Goal: Task Accomplishment & Management: Complete application form

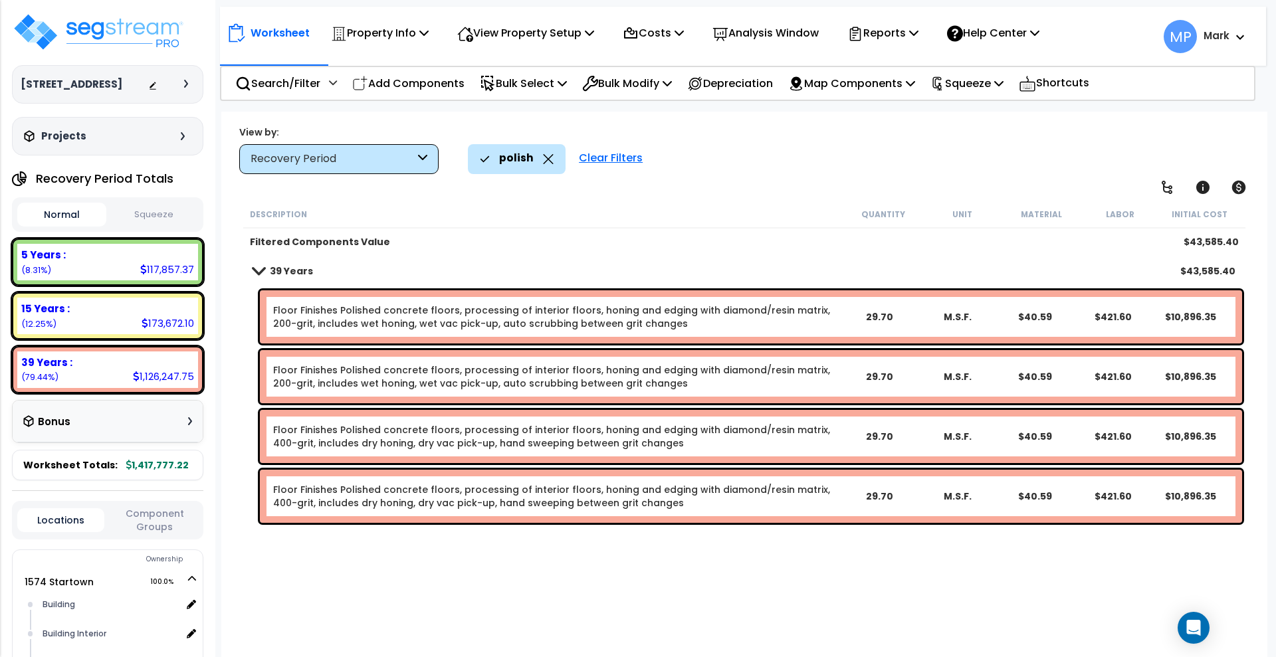
scroll to position [58, 0]
click at [108, 35] on img at bounding box center [98, 32] width 173 height 40
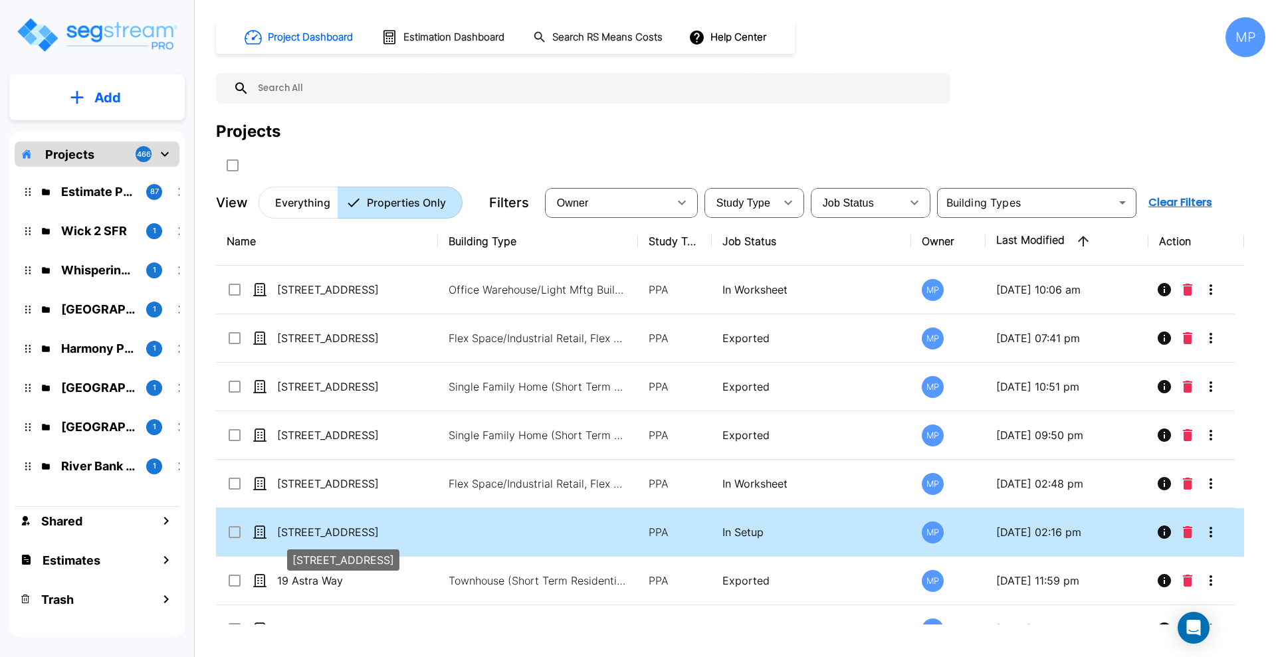
click at [327, 529] on p "[STREET_ADDRESS]" at bounding box center [343, 532] width 133 height 16
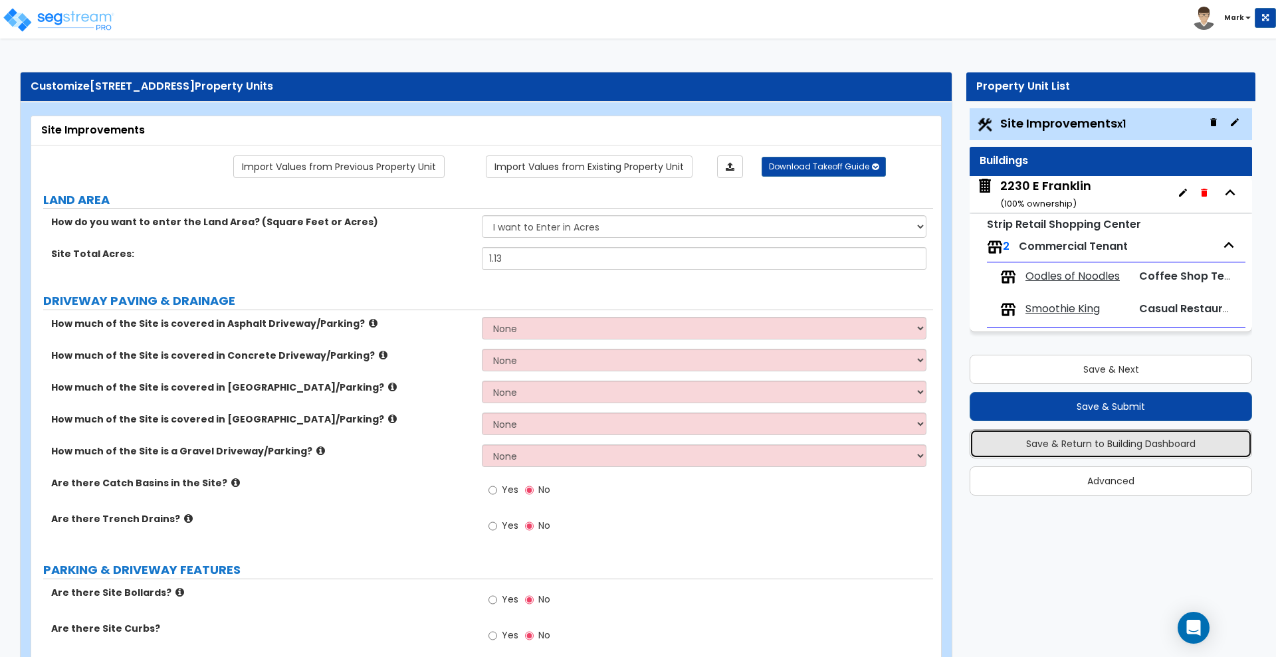
click at [1163, 443] on button "Save & Return to Building Dashboard" at bounding box center [1110, 443] width 282 height 29
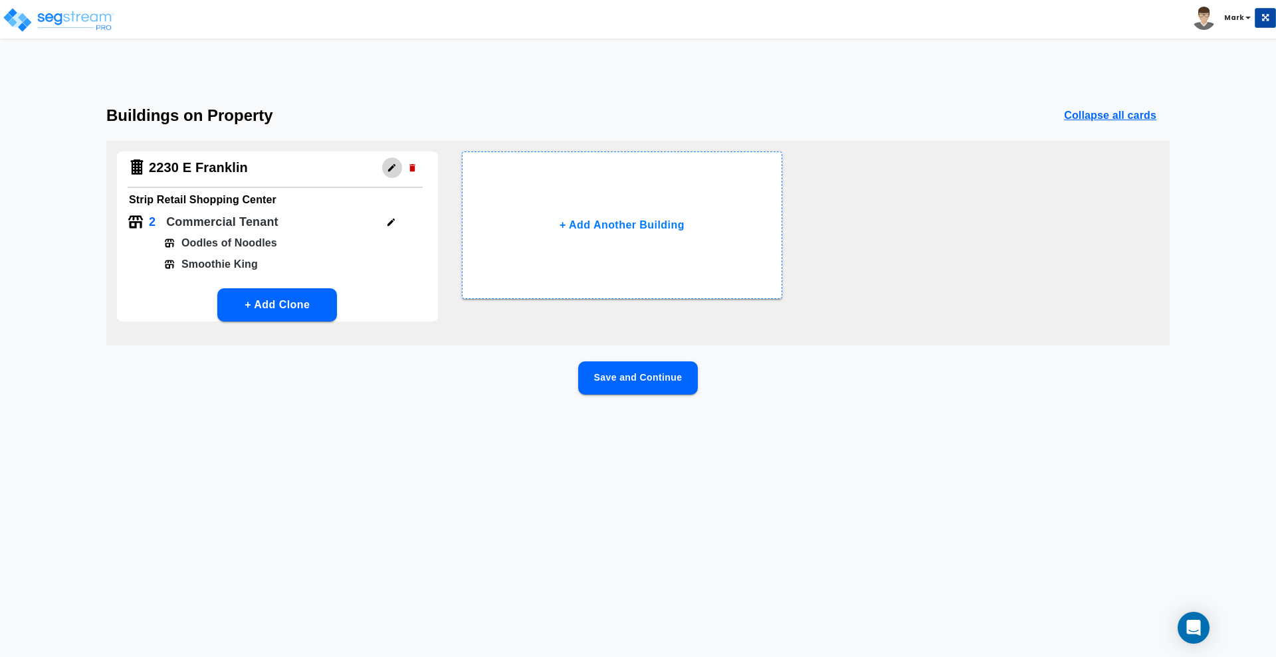
click at [389, 165] on icon "button" at bounding box center [392, 168] width 10 height 10
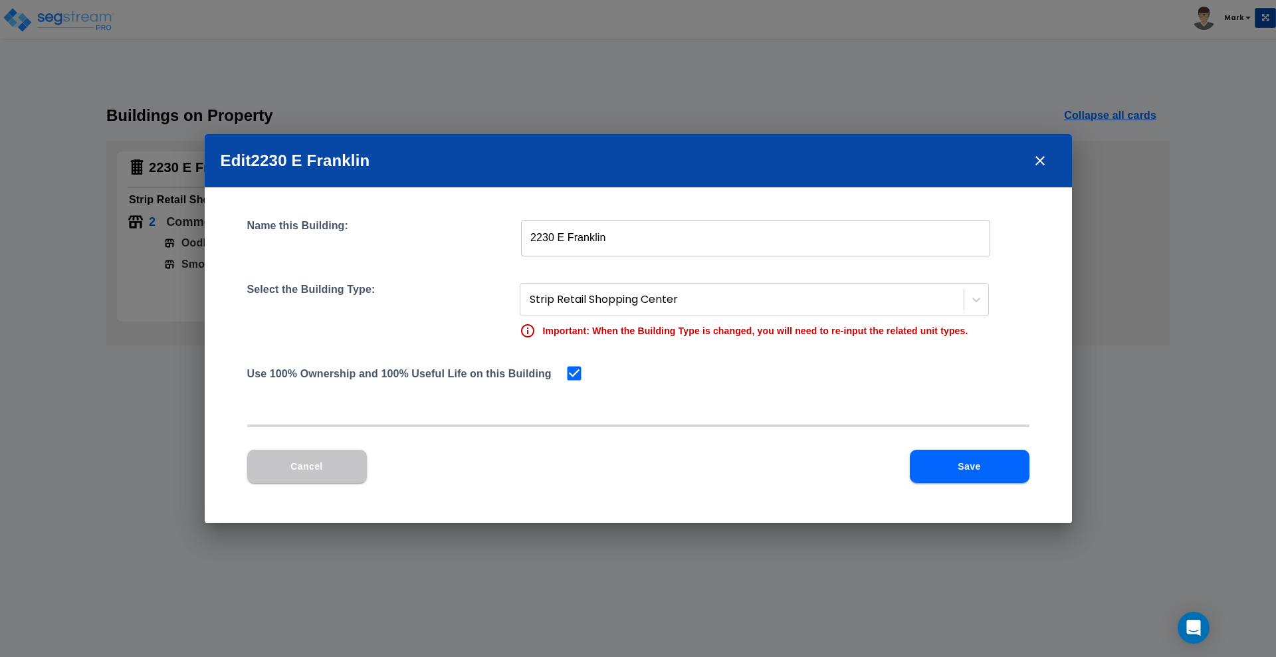
click at [1044, 155] on icon "close" at bounding box center [1040, 161] width 16 height 16
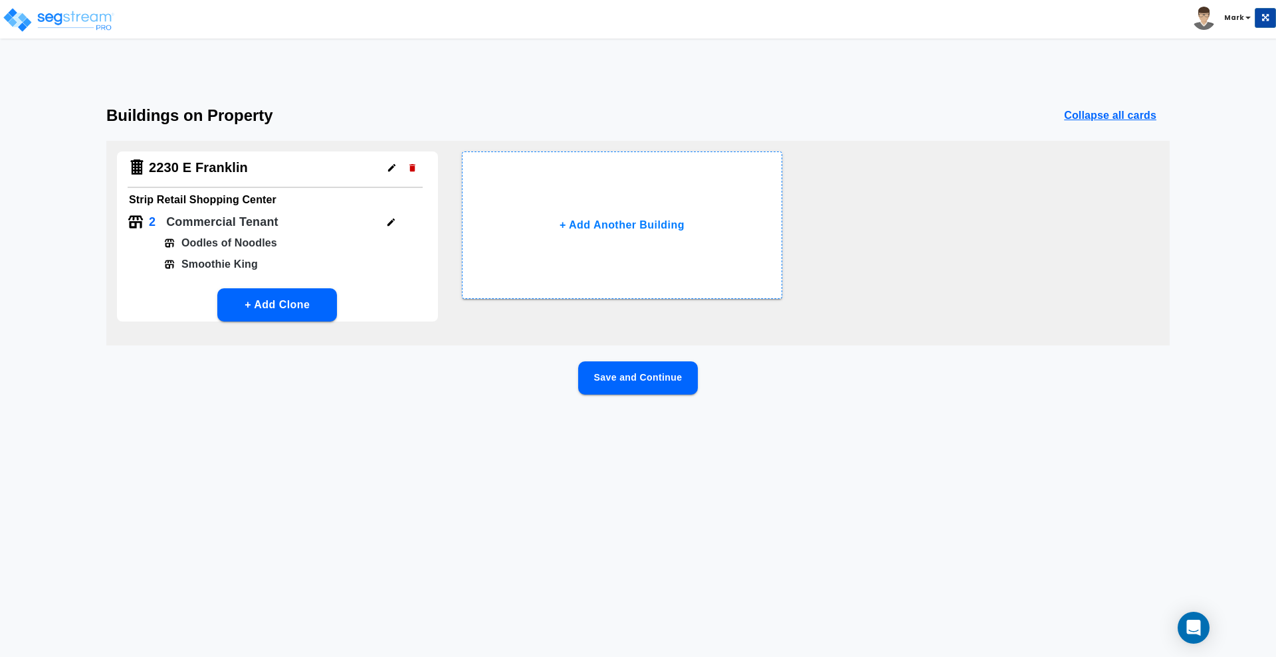
click at [389, 223] on icon "button" at bounding box center [390, 222] width 7 height 7
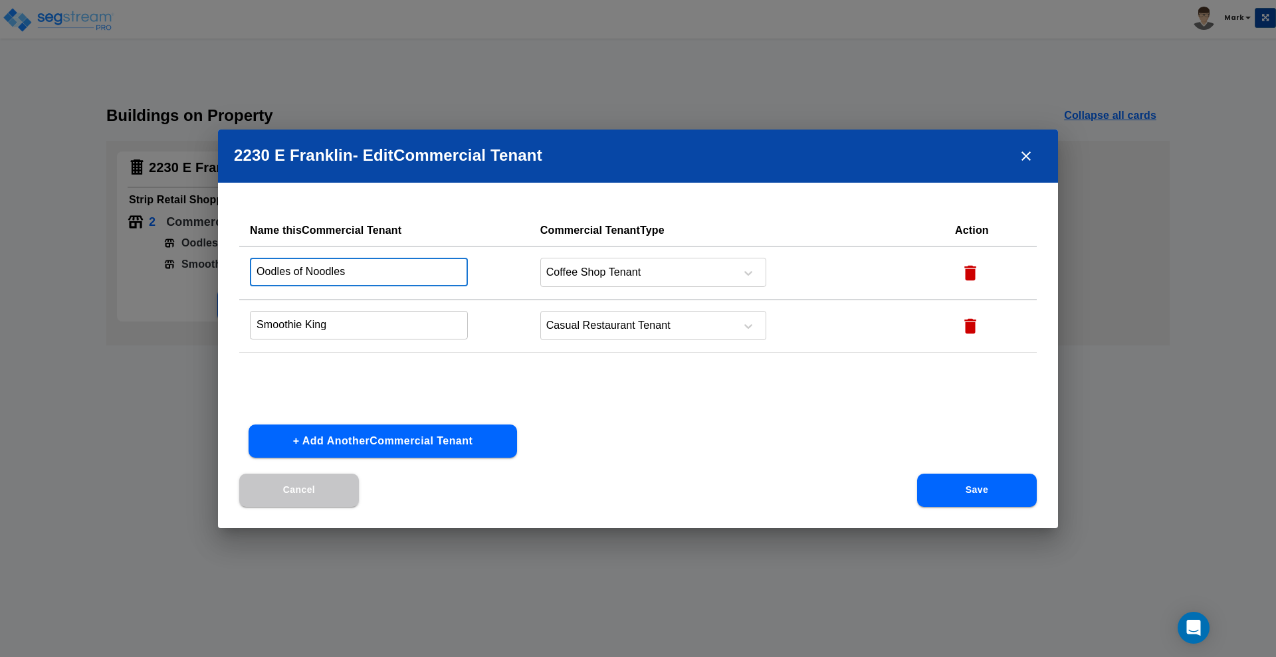
click at [379, 274] on input "Oodles of Noodles" at bounding box center [359, 272] width 218 height 29
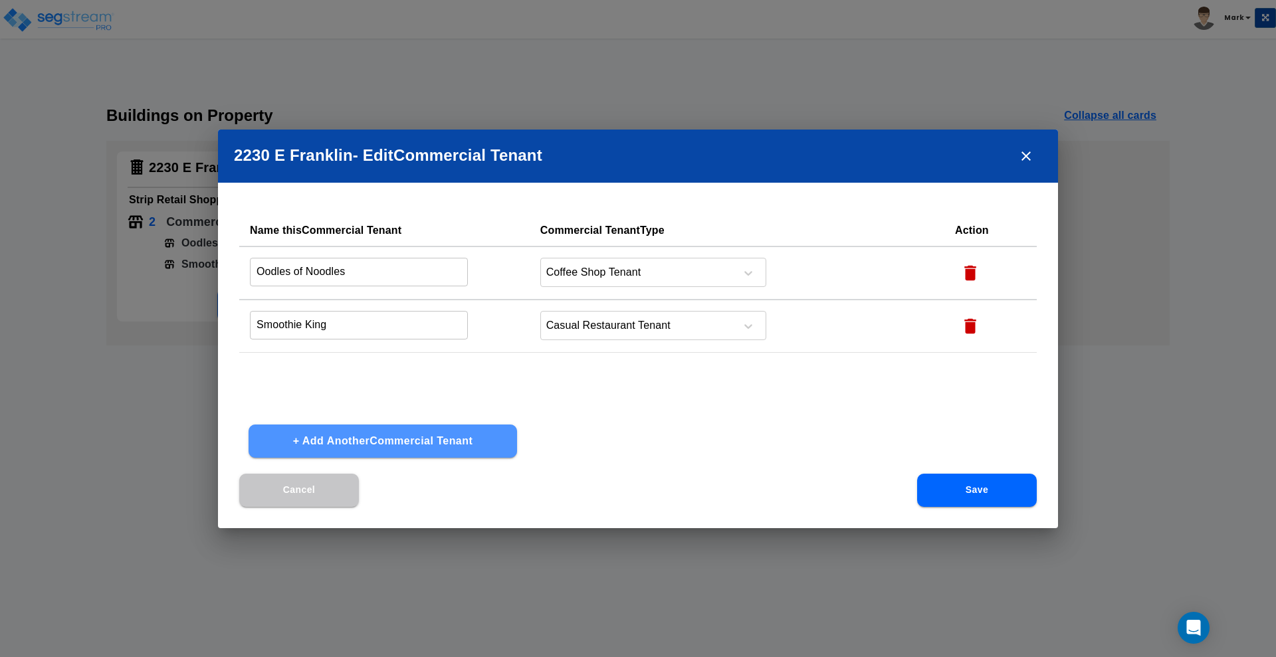
click at [359, 433] on button "+ Add Another Commercial Tenant" at bounding box center [383, 441] width 268 height 33
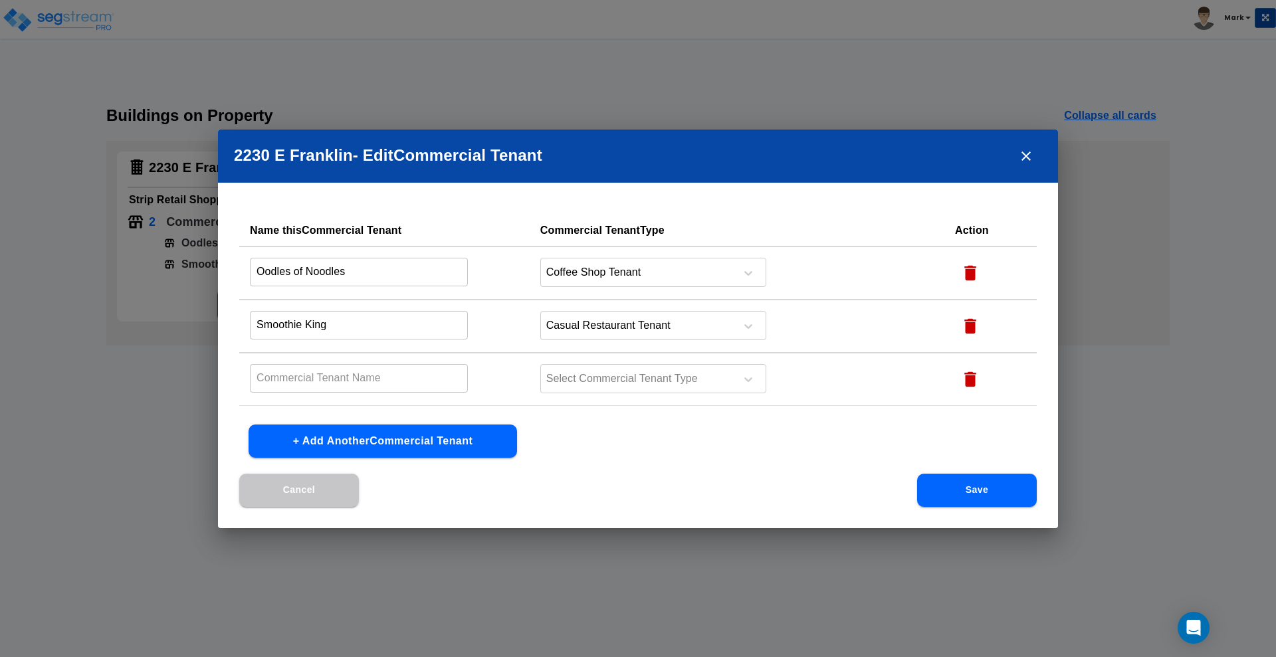
click at [301, 376] on input "text" at bounding box center [359, 378] width 218 height 29
drag, startPoint x: 308, startPoint y: 367, endPoint x: 202, endPoint y: 377, distance: 106.8
click at [202, 377] on div "2230 E Franklin - Edit Commercial Tenant Name this Commercial Tenant Commercial…" at bounding box center [638, 328] width 1276 height 657
type input "Cell Phone Repair"
click at [723, 376] on div at bounding box center [636, 379] width 182 height 18
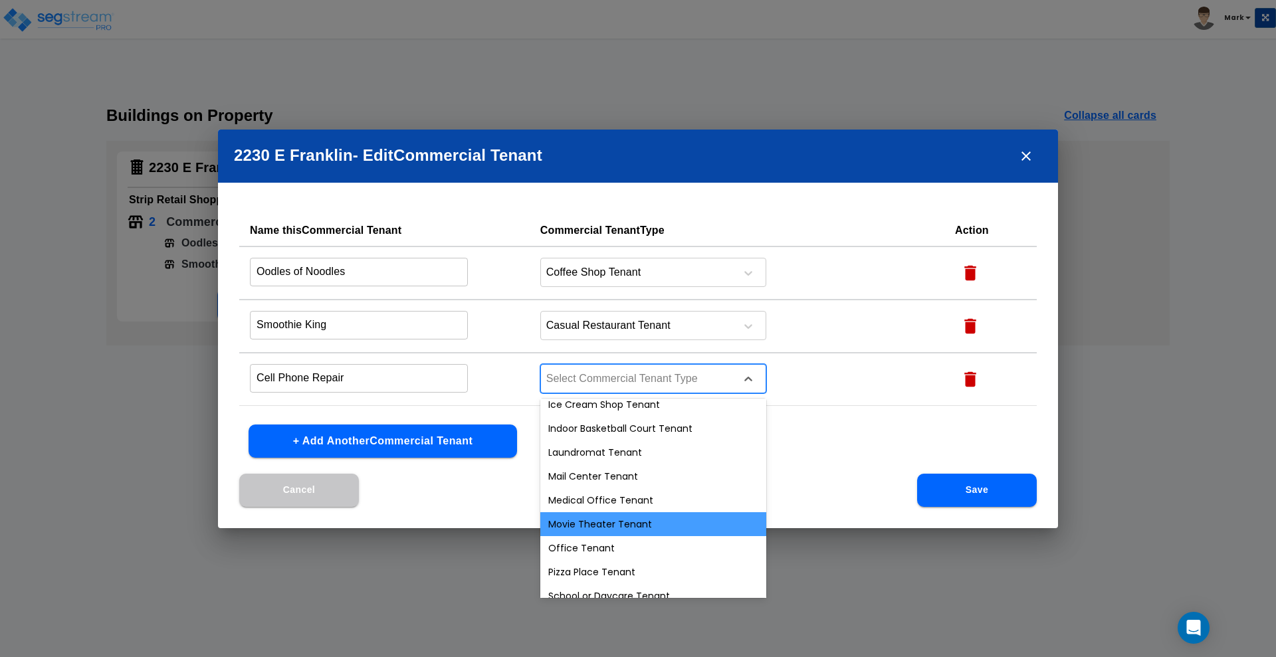
scroll to position [476, 0]
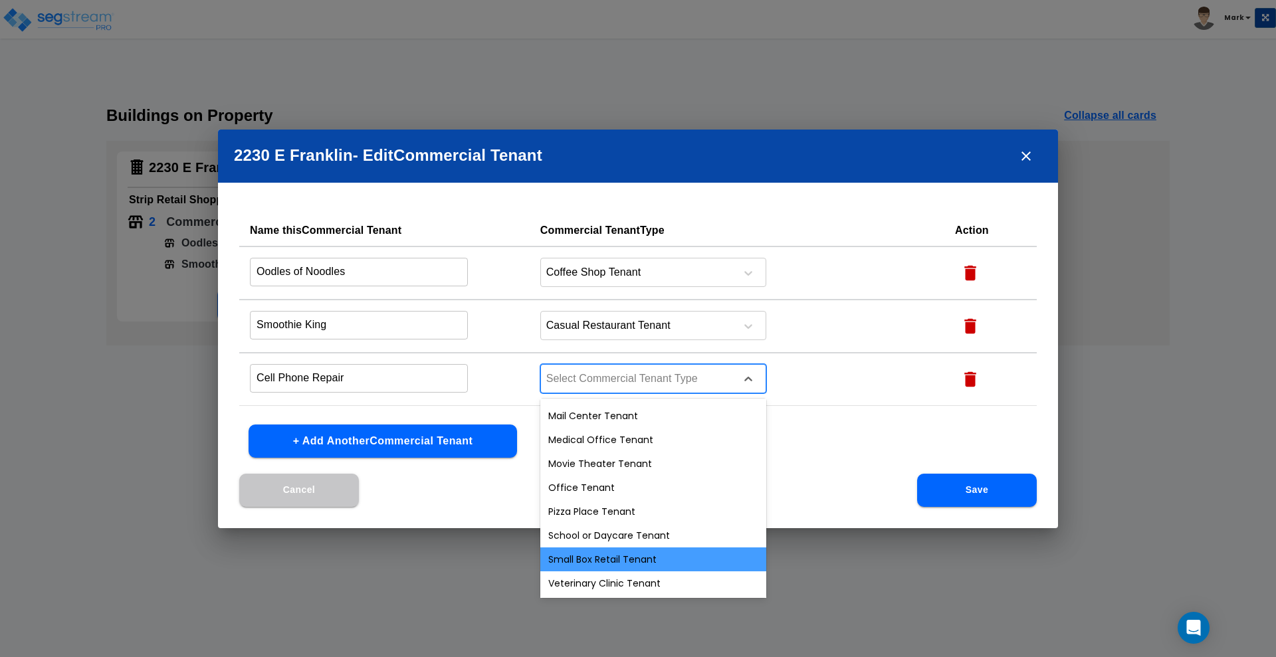
click at [639, 555] on div "Small Box Retail Tenant" at bounding box center [653, 560] width 226 height 24
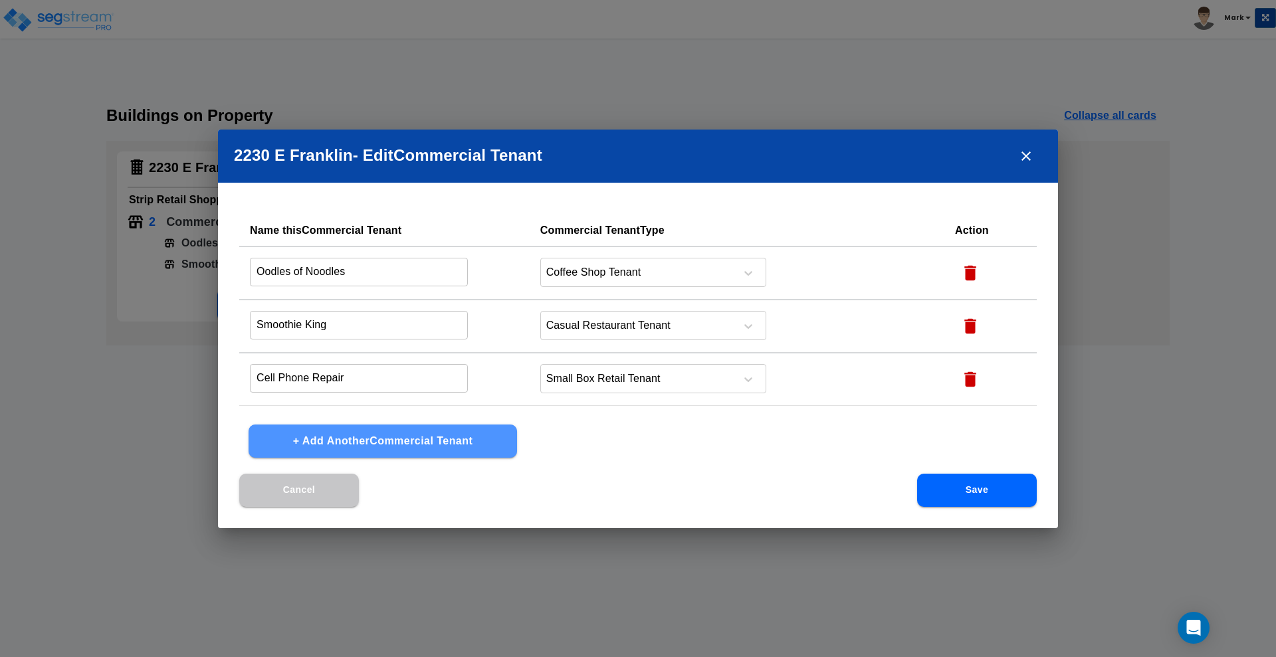
click at [433, 446] on button "+ Add Another Commercial Tenant" at bounding box center [383, 441] width 268 height 33
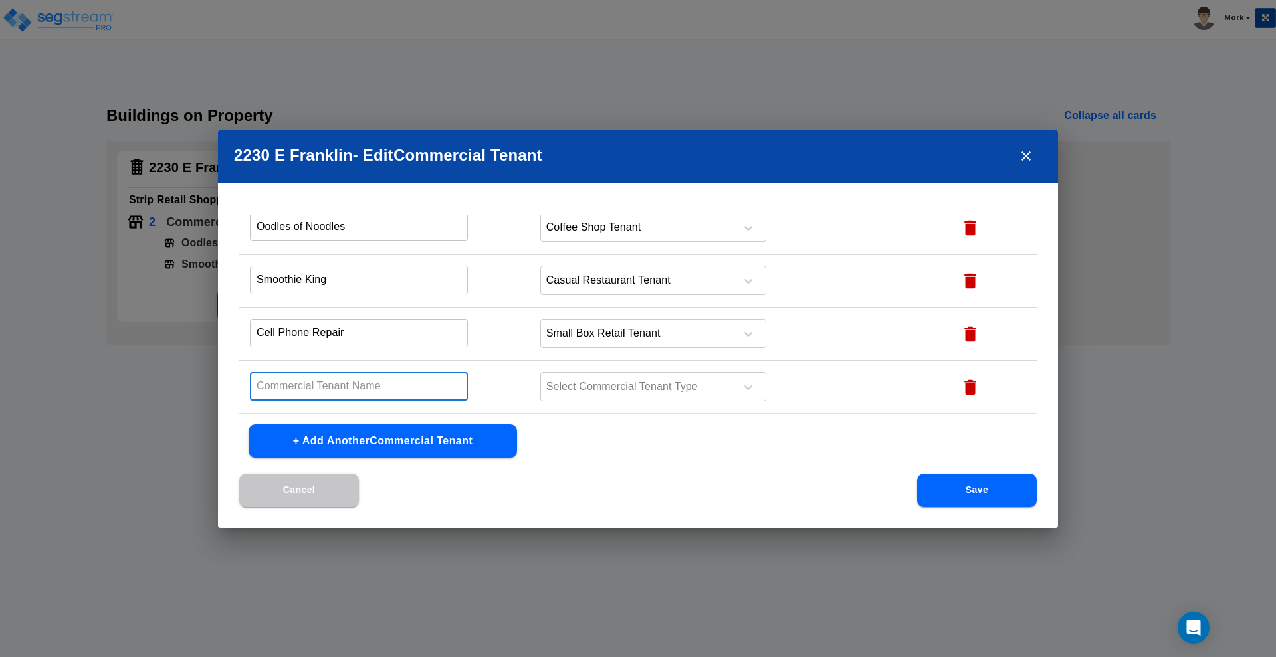
click at [290, 384] on input "text" at bounding box center [359, 386] width 218 height 29
type input "Sports Clips"
click at [643, 389] on div at bounding box center [636, 387] width 182 height 18
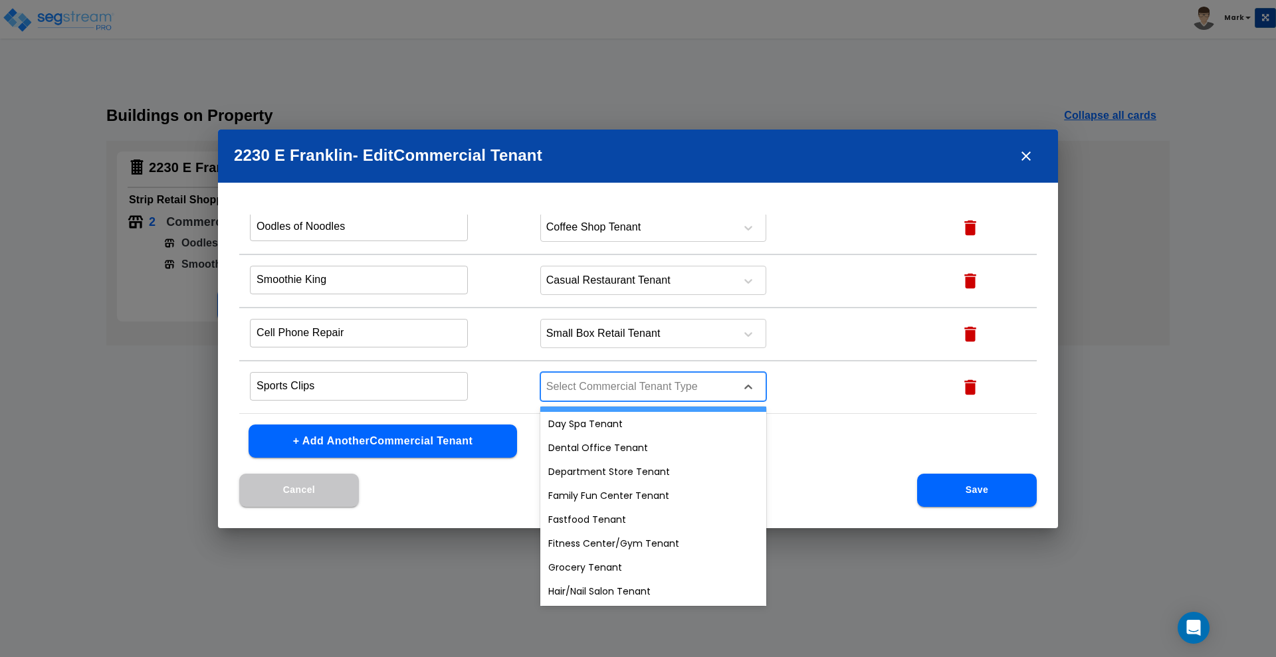
scroll to position [249, 0]
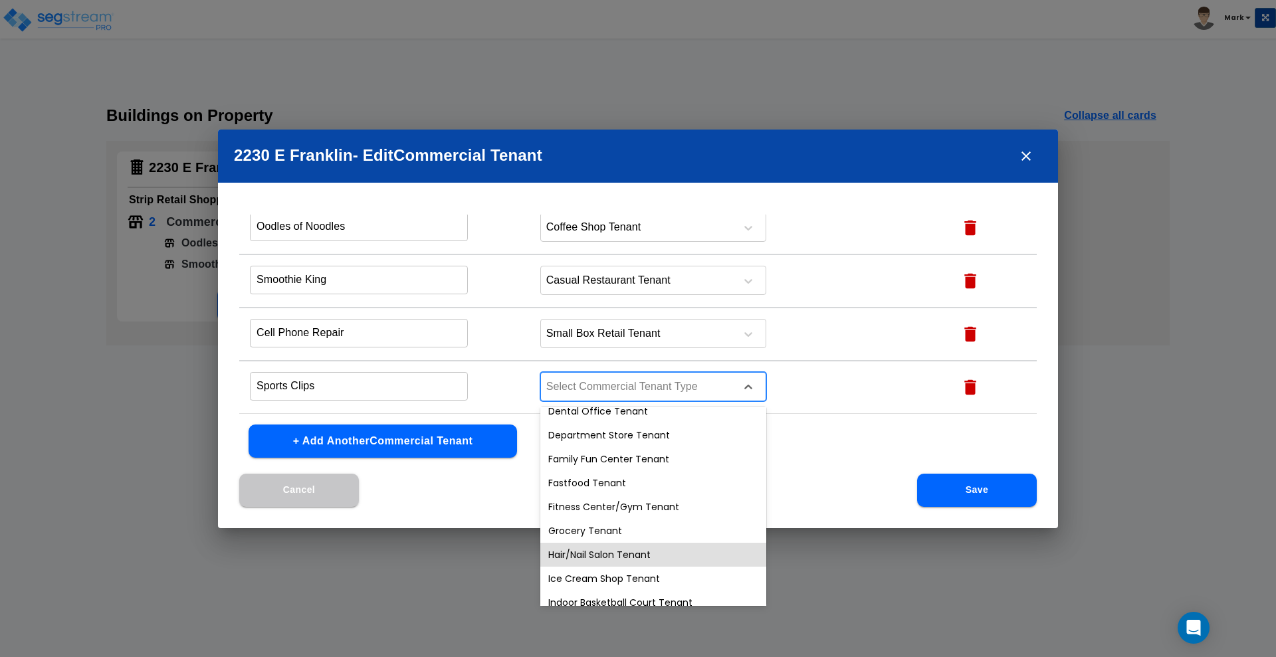
click at [654, 563] on div "Hair/Nail Salon Tenant" at bounding box center [653, 555] width 226 height 24
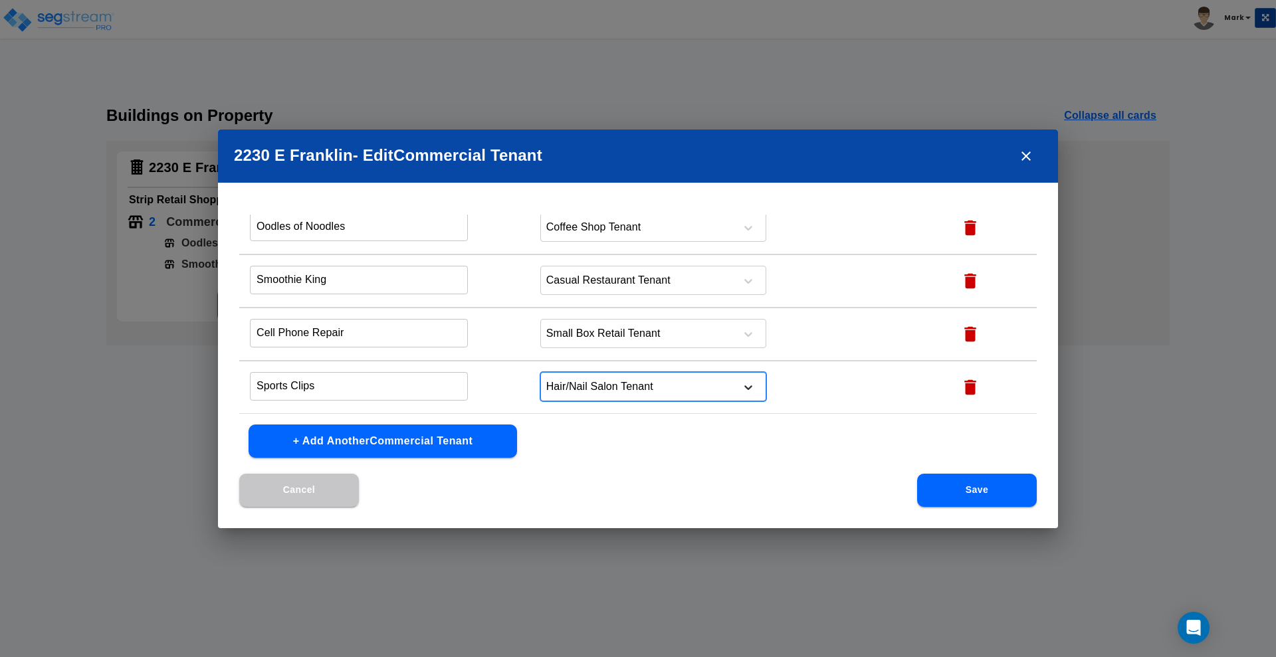
click at [744, 386] on icon at bounding box center [748, 387] width 13 height 13
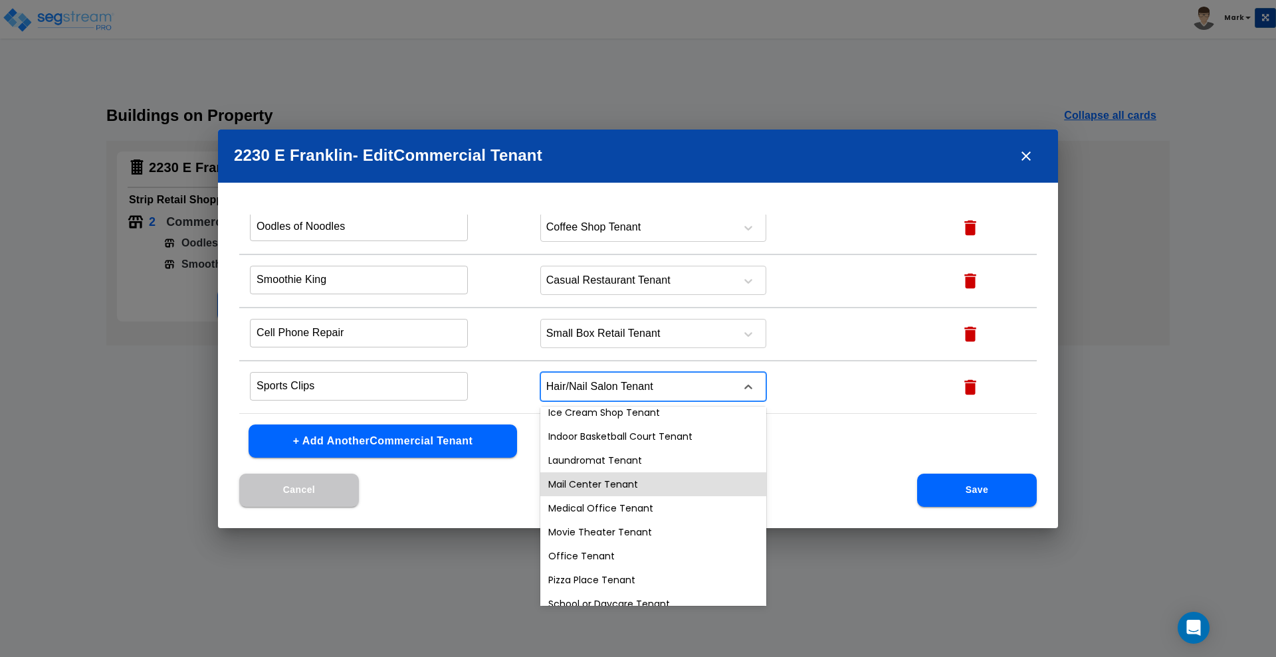
scroll to position [476, 0]
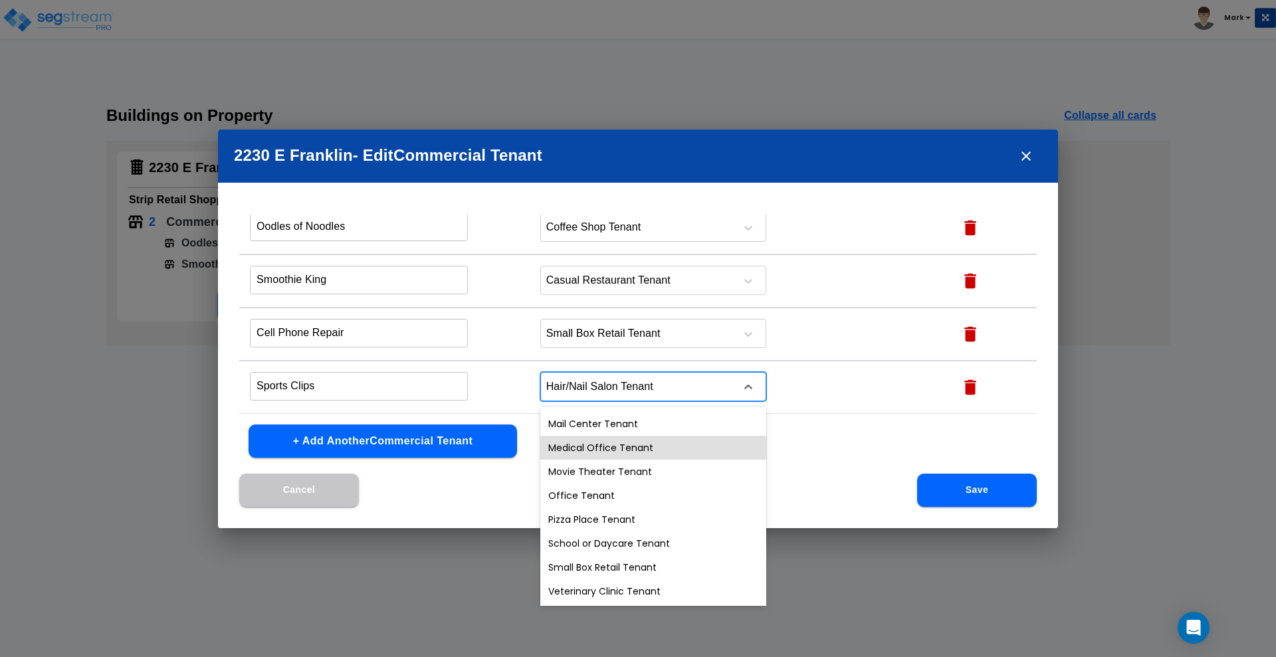
click at [850, 457] on div "Name this Commercial Tenant Commercial Tenant Type Action Oodles of Noodles ​ C…" at bounding box center [638, 344] width 840 height 259
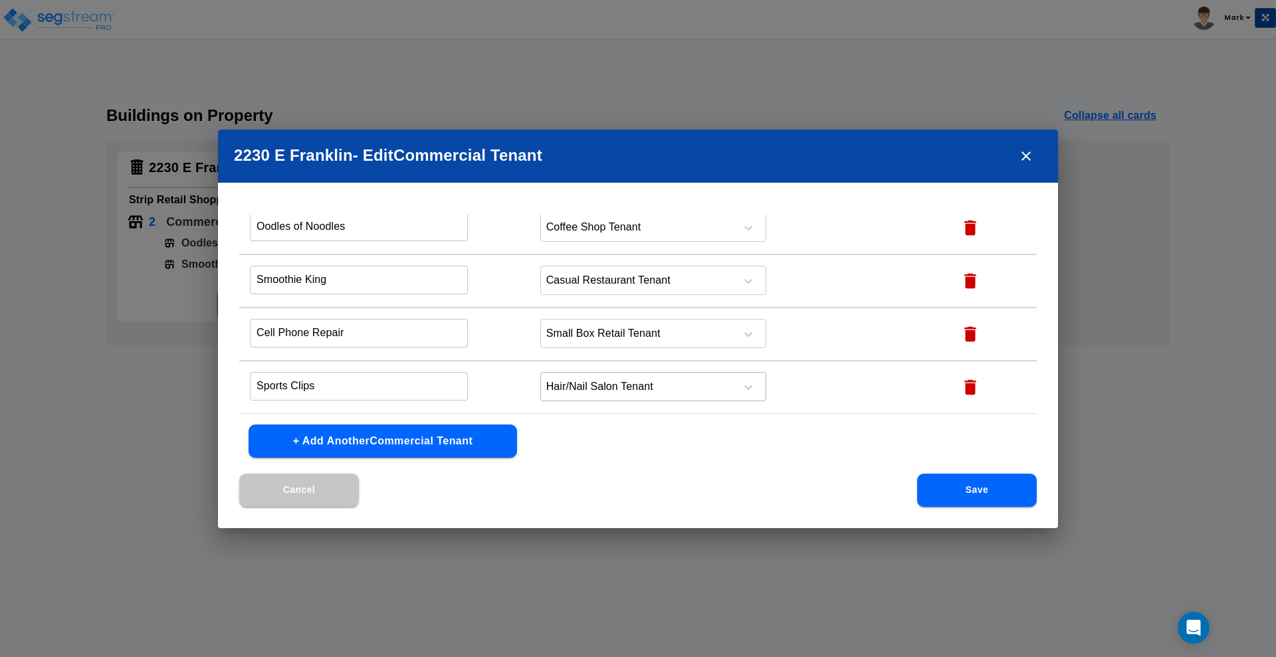
click at [414, 447] on button "+ Add Another Commercial Tenant" at bounding box center [383, 441] width 268 height 33
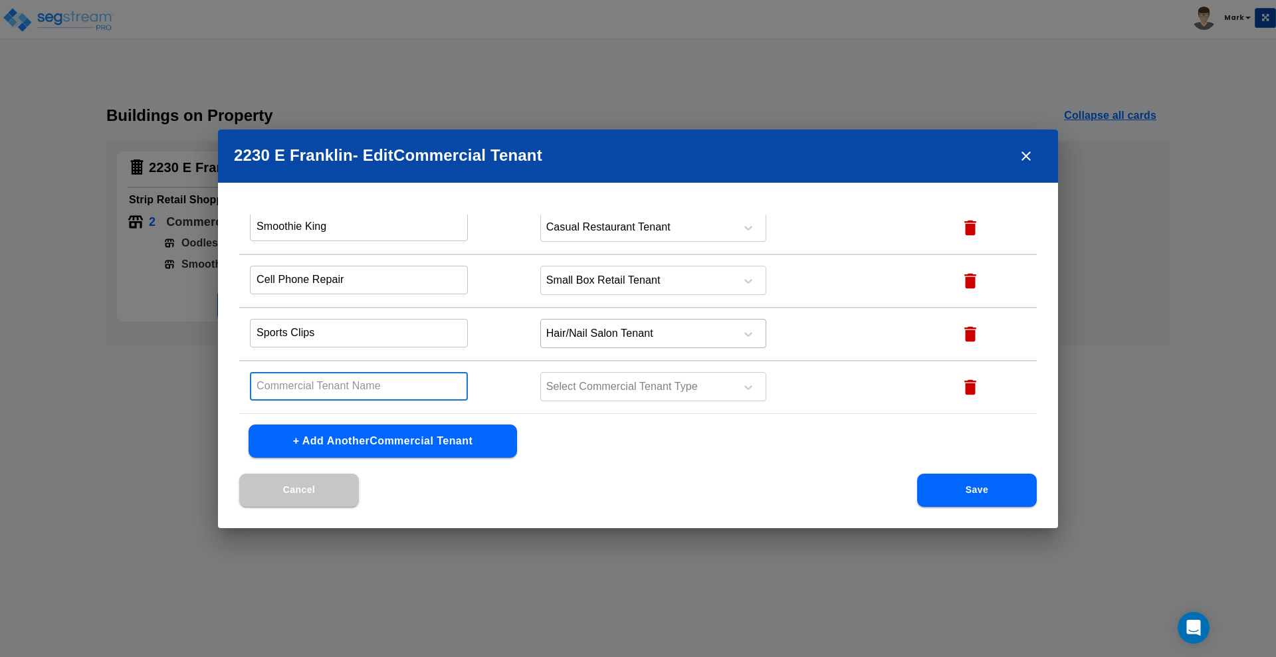
click at [373, 382] on input "text" at bounding box center [359, 386] width 218 height 29
type input "UPS Store"
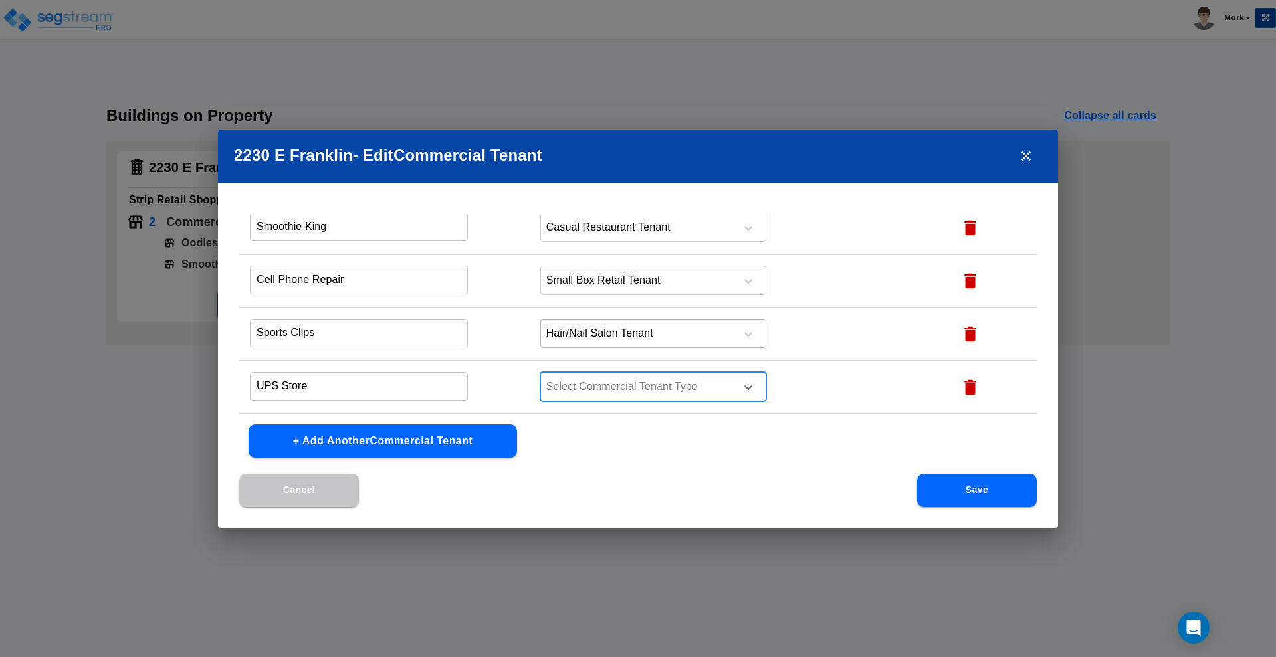
click at [676, 389] on div at bounding box center [636, 387] width 182 height 18
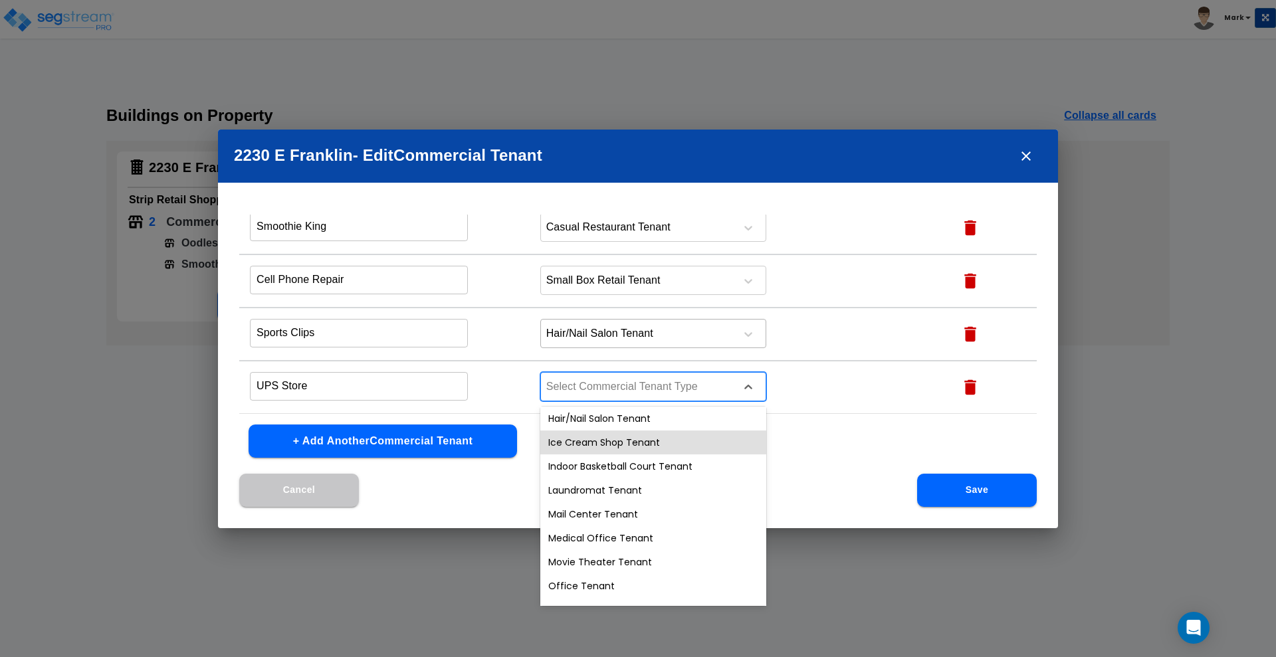
scroll to position [415, 0]
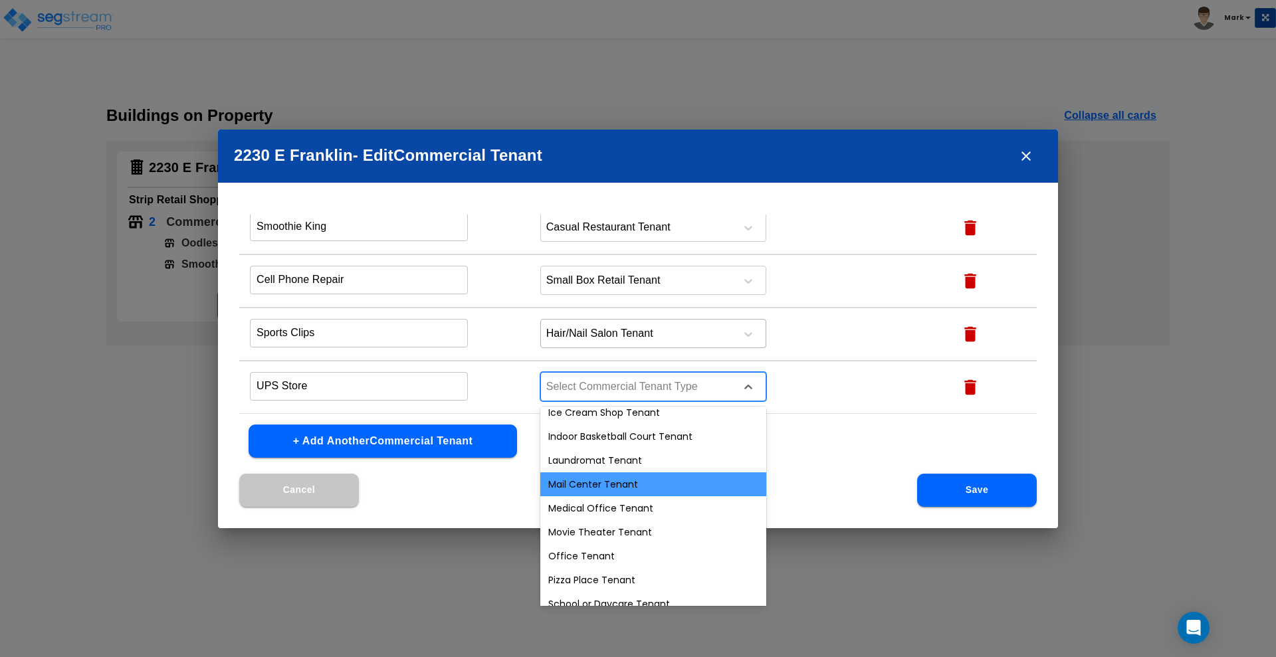
click at [605, 480] on div "Mail Center Tenant" at bounding box center [653, 484] width 226 height 24
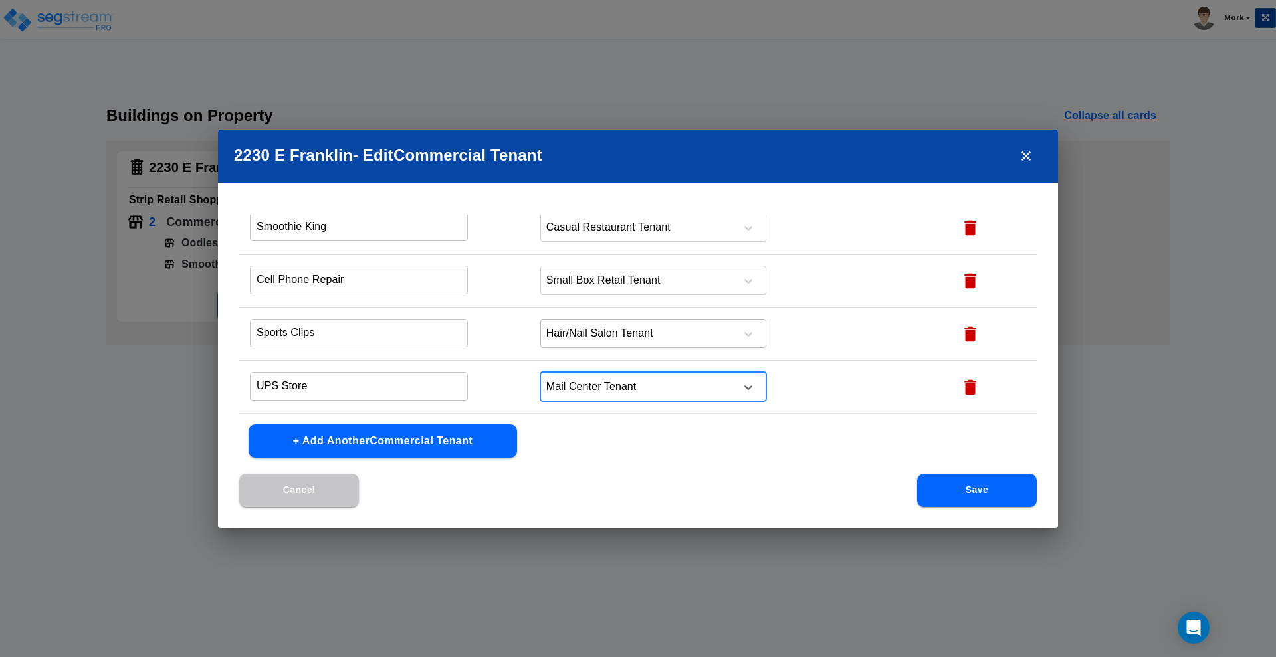
click at [955, 487] on button "Save" at bounding box center [977, 490] width 120 height 33
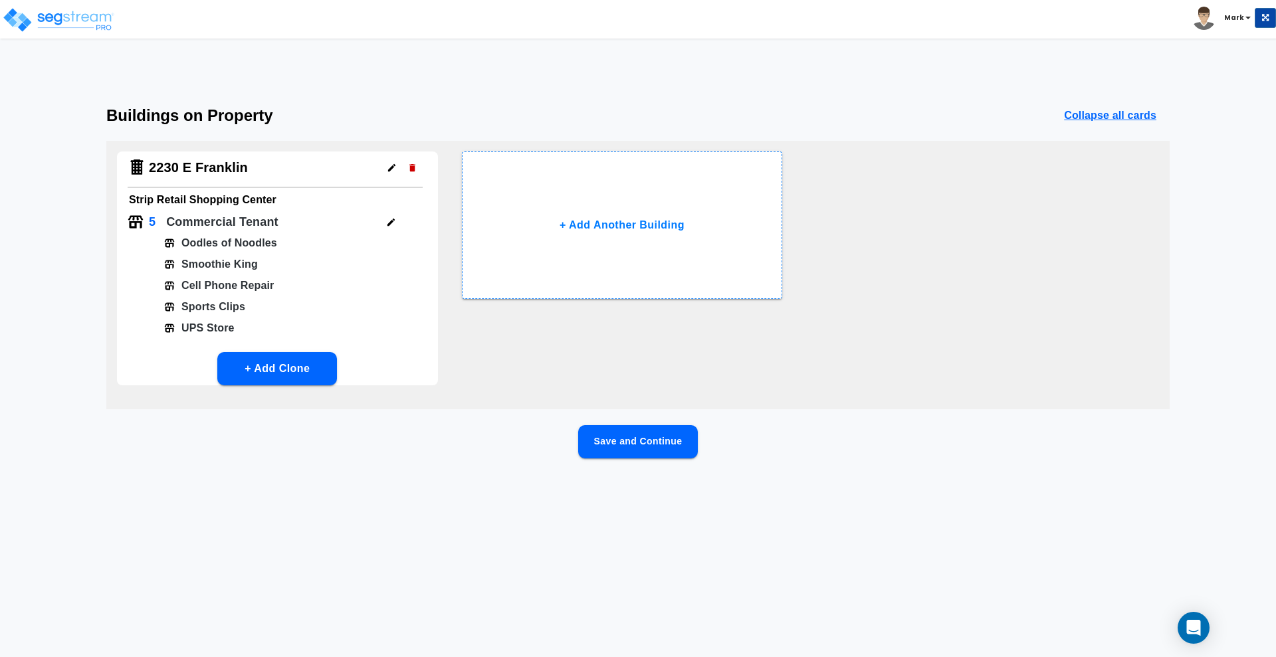
click at [657, 442] on button "Save and Continue" at bounding box center [638, 441] width 120 height 33
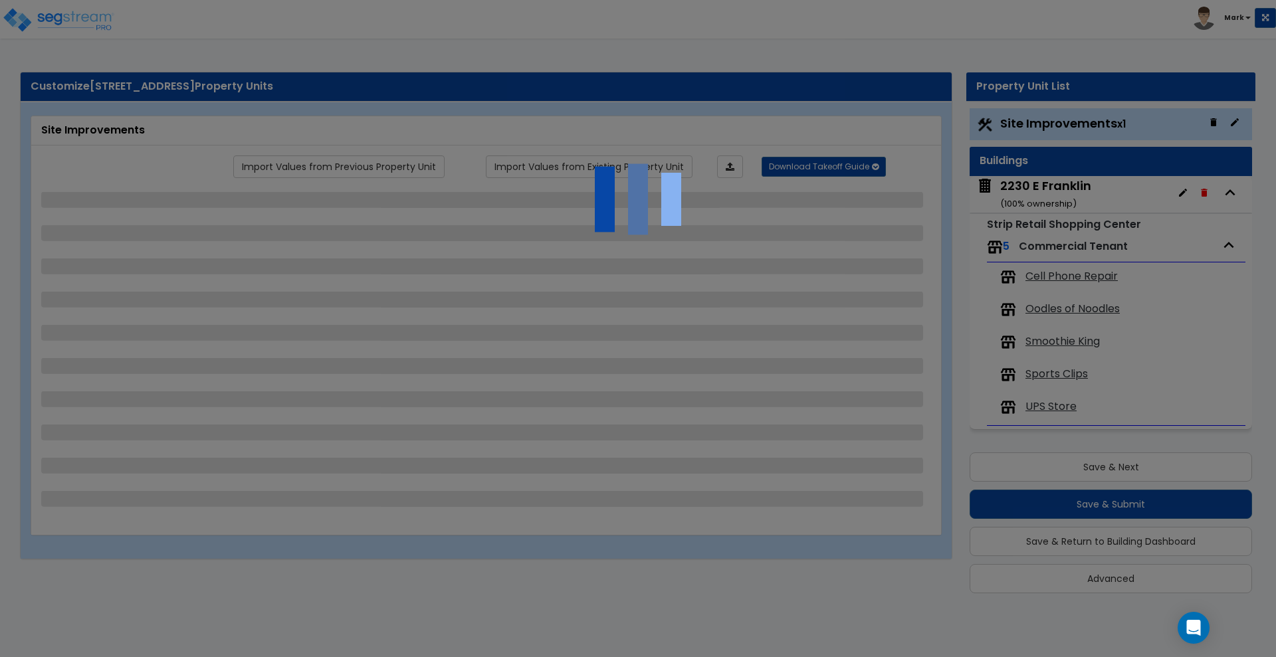
scroll to position [8, 0]
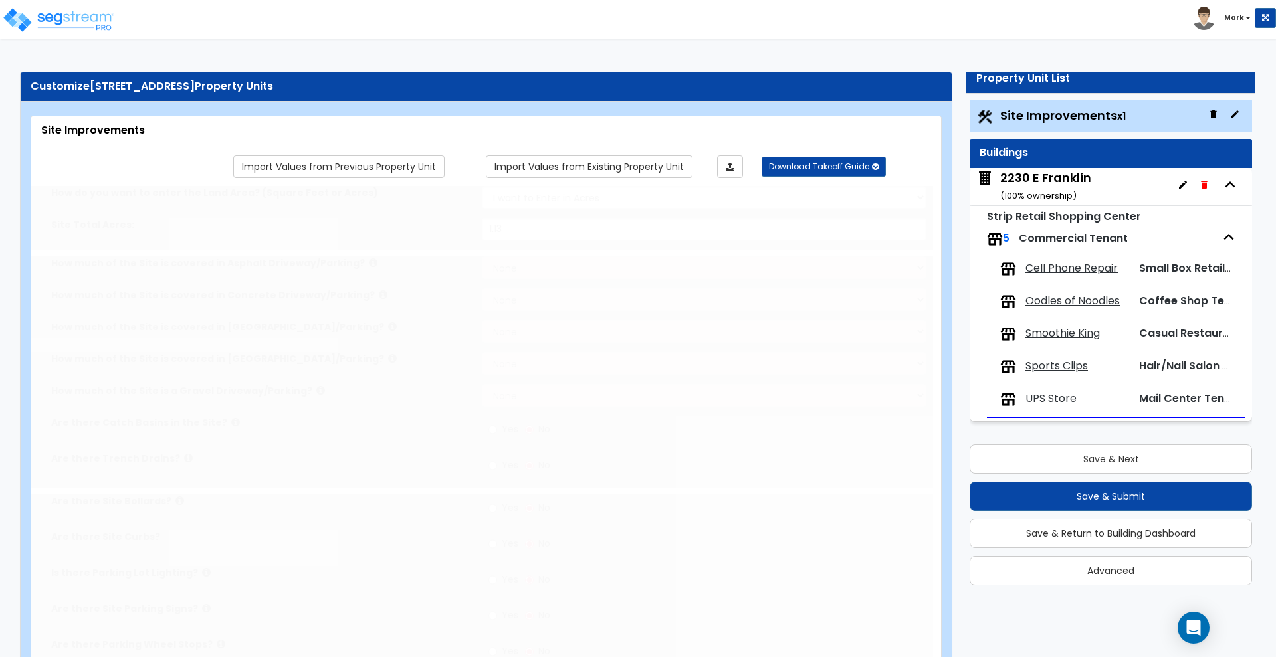
type input "1.13"
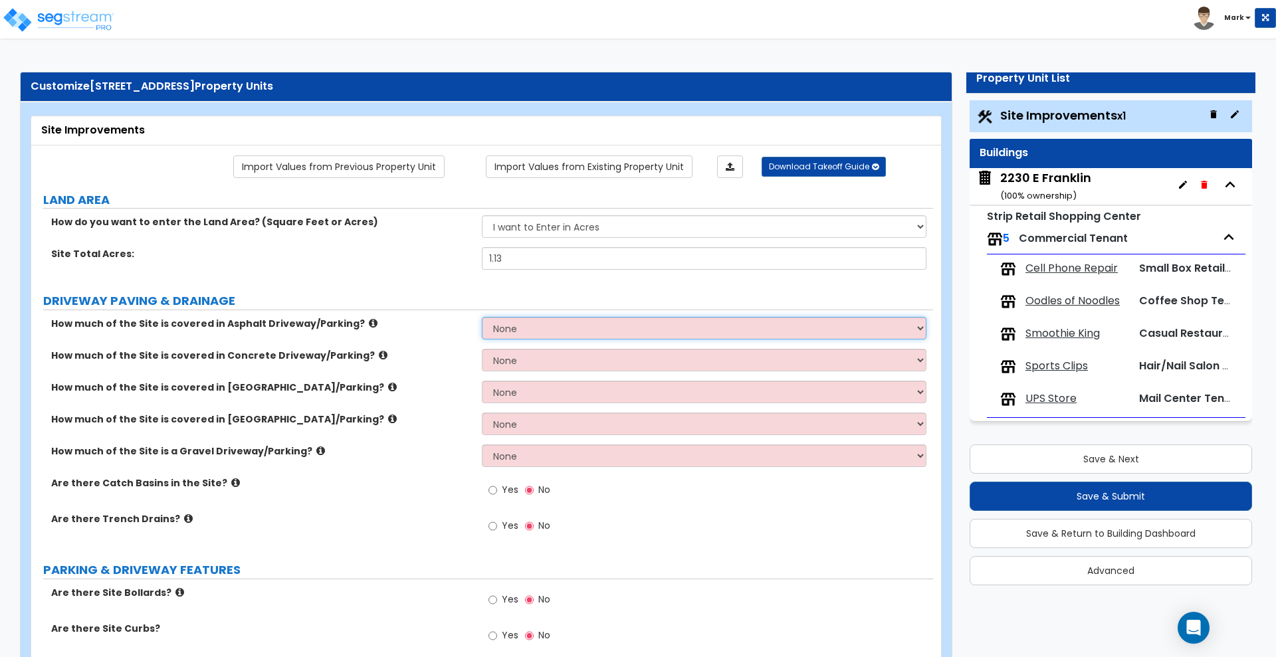
click at [587, 323] on select "None I want to Enter an Approximate Percentage I want to Enter the Square Foota…" at bounding box center [704, 328] width 444 height 23
select select "2"
click at [482, 317] on select "None I want to Enter an Approximate Percentage I want to Enter the Square Foota…" at bounding box center [704, 328] width 444 height 23
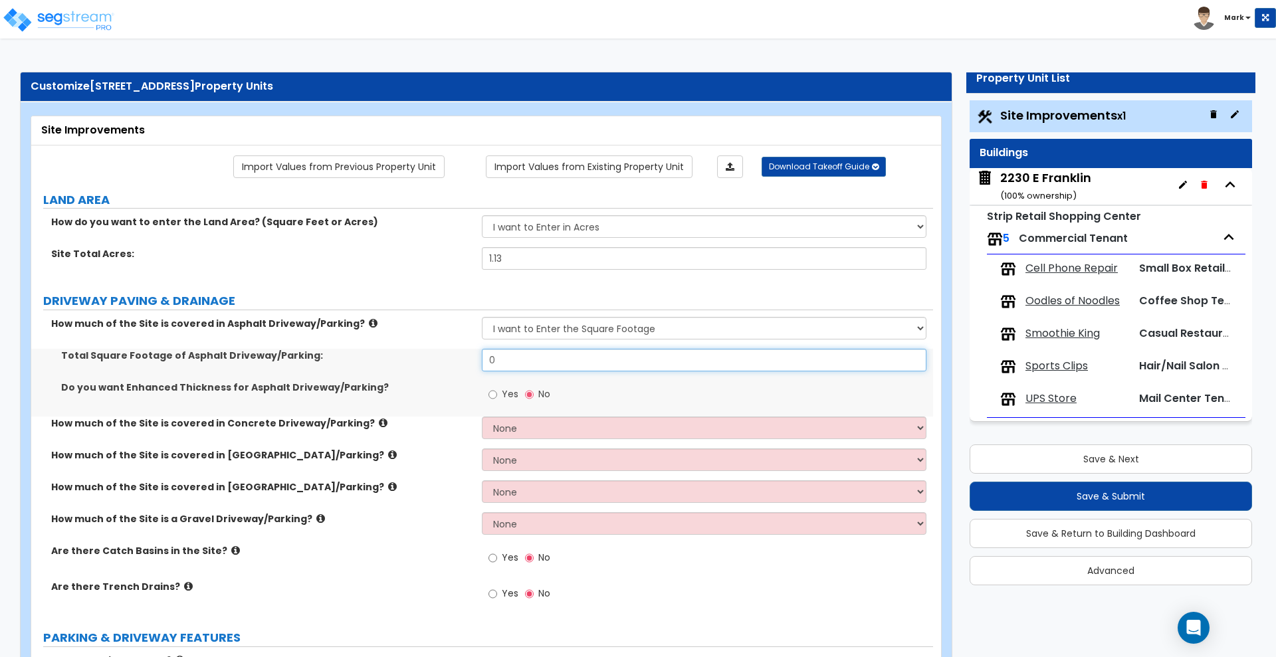
drag, startPoint x: 535, startPoint y: 357, endPoint x: 370, endPoint y: 372, distance: 165.4
click at [370, 372] on div "Total Square Footage of Asphalt Driveway/Parking: 0" at bounding box center [482, 365] width 902 height 32
type input "26,895"
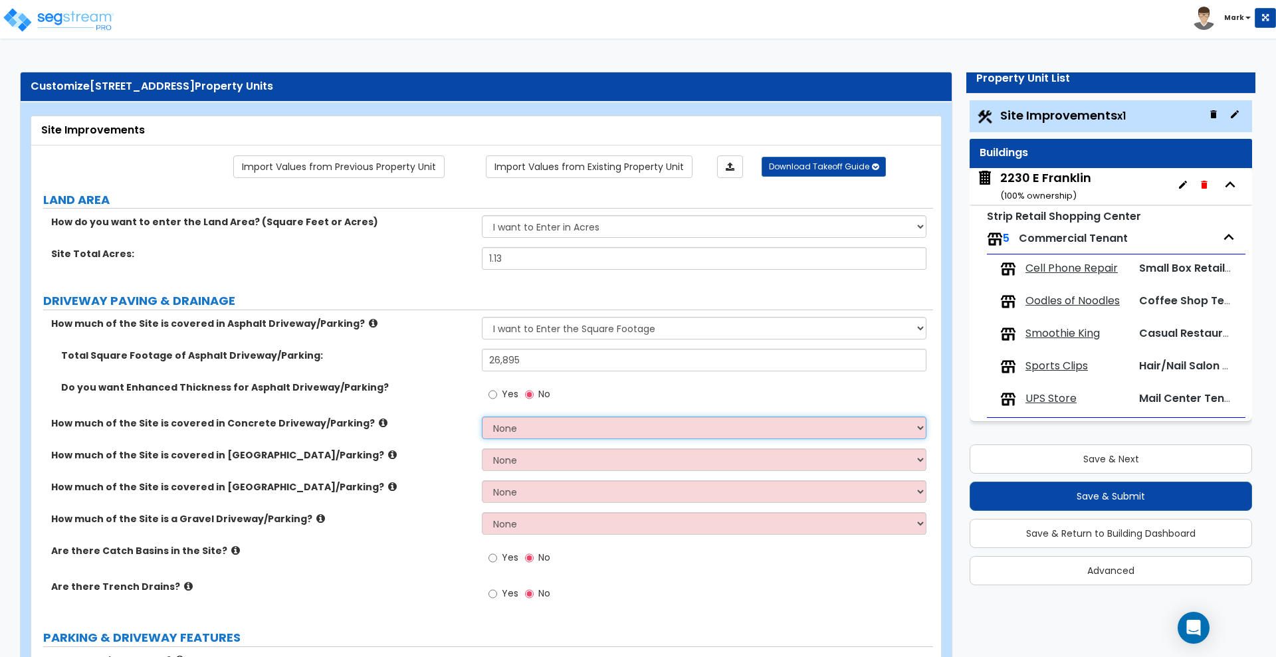
click at [591, 437] on select "None I want to Enter an Approximate Percentage I want to Enter the Square Foota…" at bounding box center [704, 428] width 444 height 23
click at [524, 422] on select "None I want to Enter an Approximate Percentage I want to Enter the Square Foota…" at bounding box center [704, 428] width 444 height 23
select select "2"
click at [482, 417] on select "None I want to Enter an Approximate Percentage I want to Enter the Square Foota…" at bounding box center [704, 428] width 444 height 23
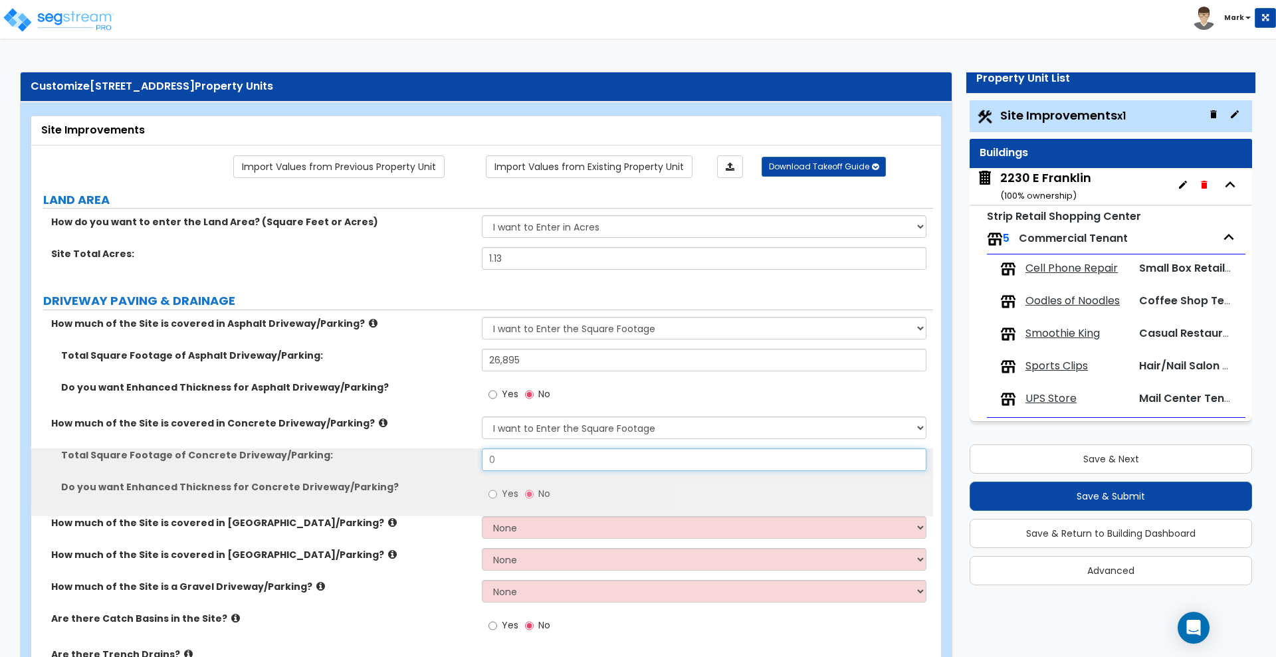
drag, startPoint x: 529, startPoint y: 453, endPoint x: 445, endPoint y: 462, distance: 84.8
click at [445, 462] on div "Total Square Footage of Concrete Driveway/Parking: 0" at bounding box center [482, 465] width 902 height 32
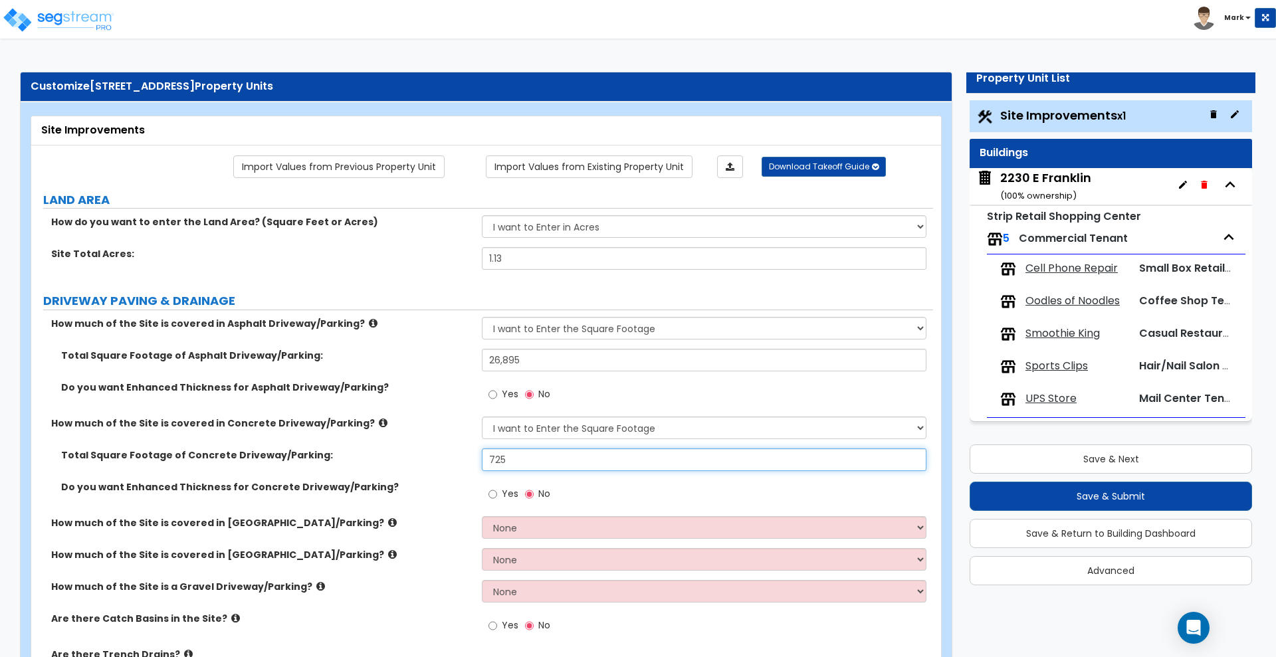
scroll to position [83, 0]
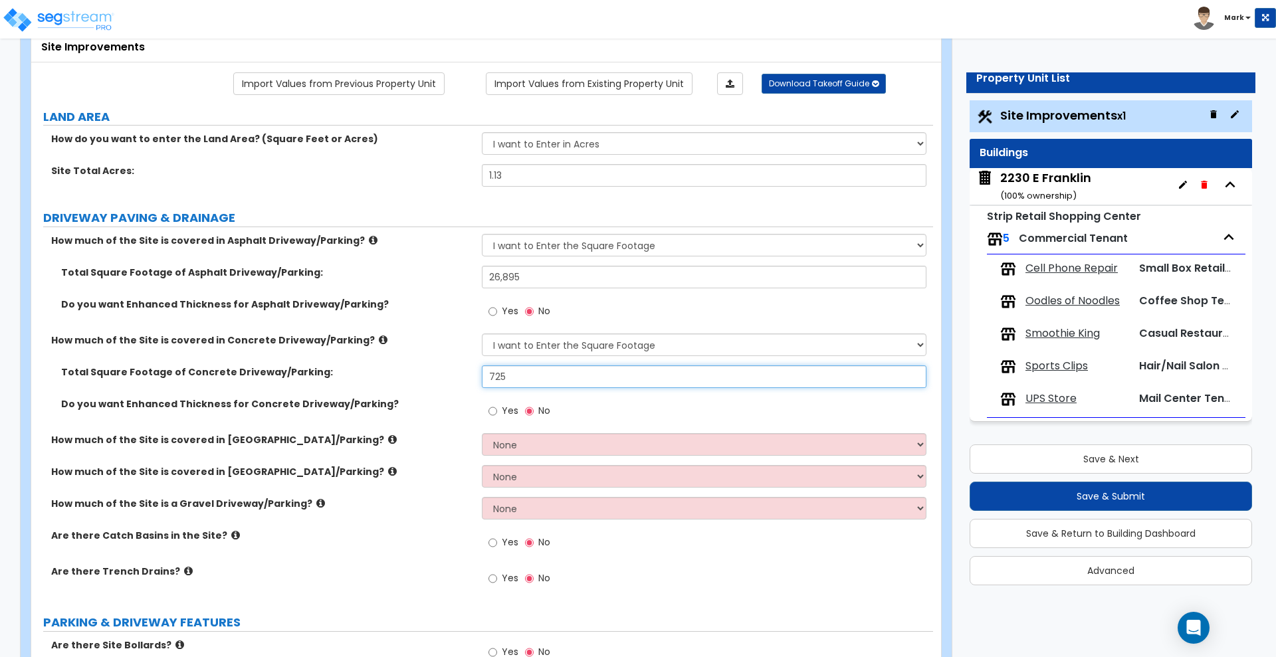
type input "725"
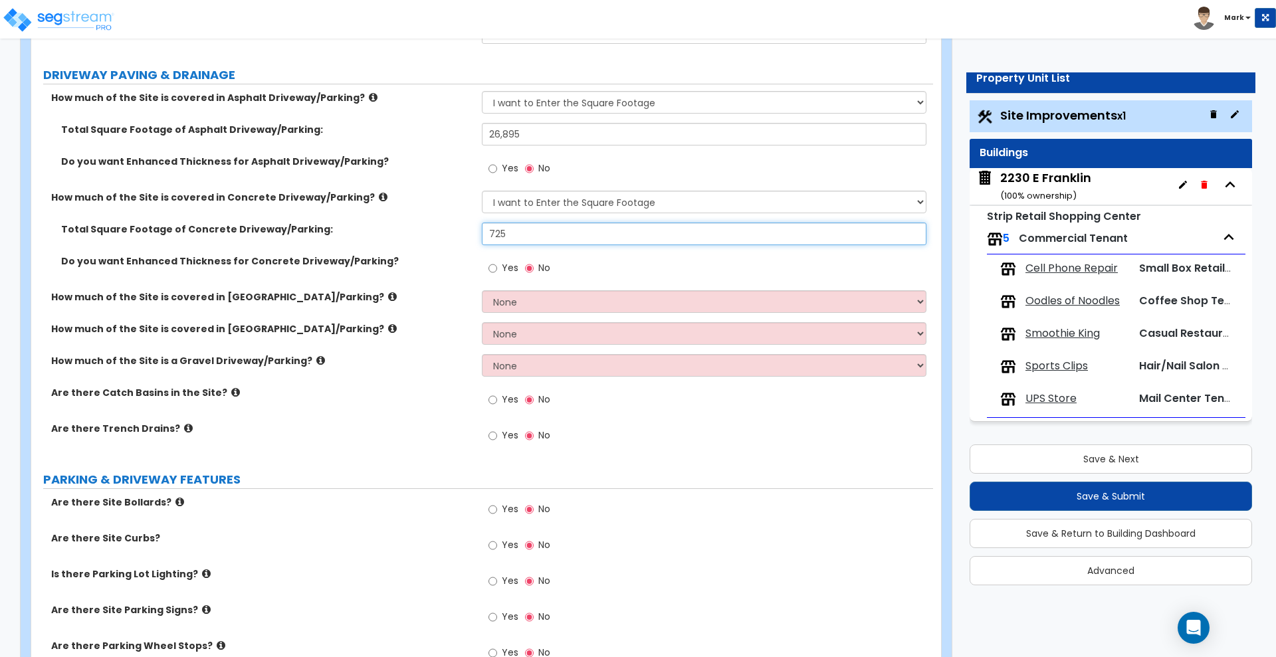
scroll to position [249, 0]
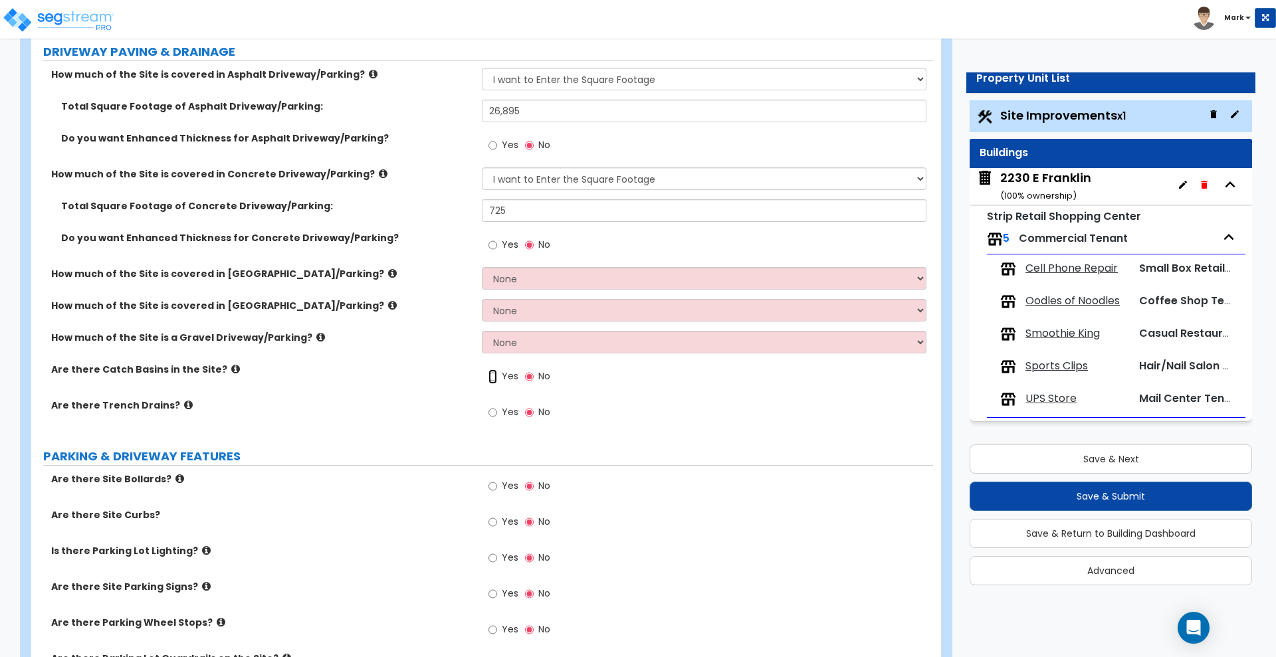
click at [494, 375] on input "Yes" at bounding box center [492, 376] width 9 height 15
radio input "true"
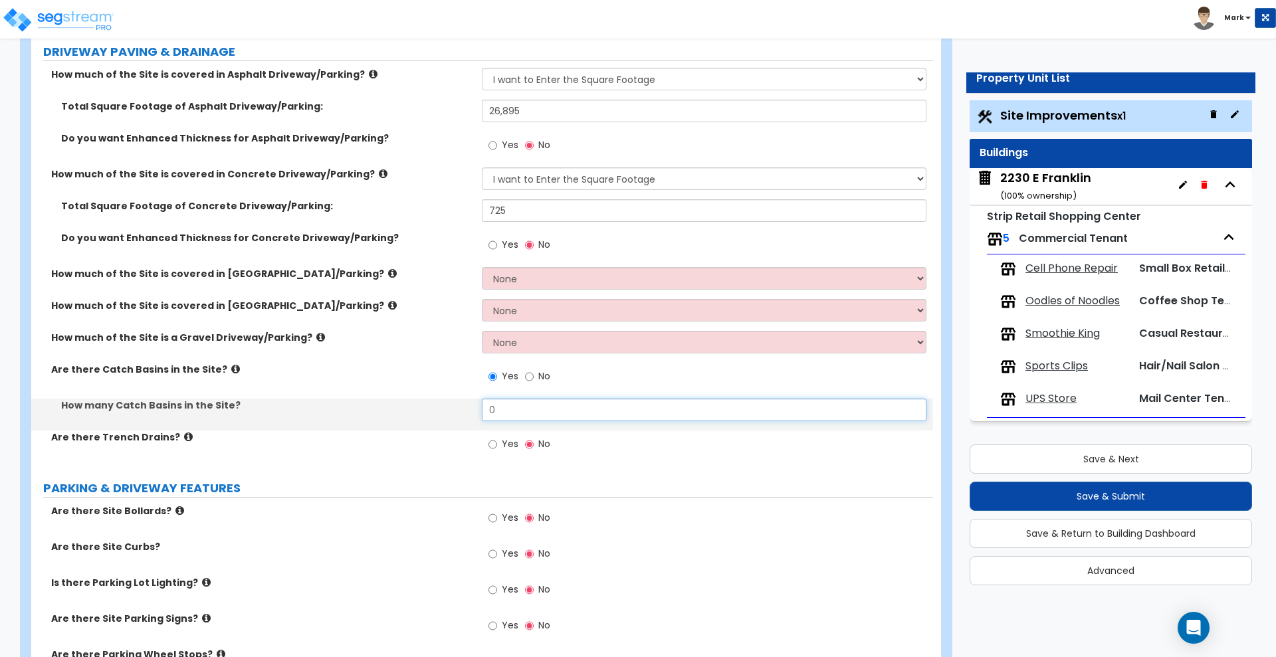
drag, startPoint x: 527, startPoint y: 408, endPoint x: 440, endPoint y: 410, distance: 87.1
click at [445, 410] on div "How many Catch Basins in the Site? 0" at bounding box center [482, 415] width 902 height 32
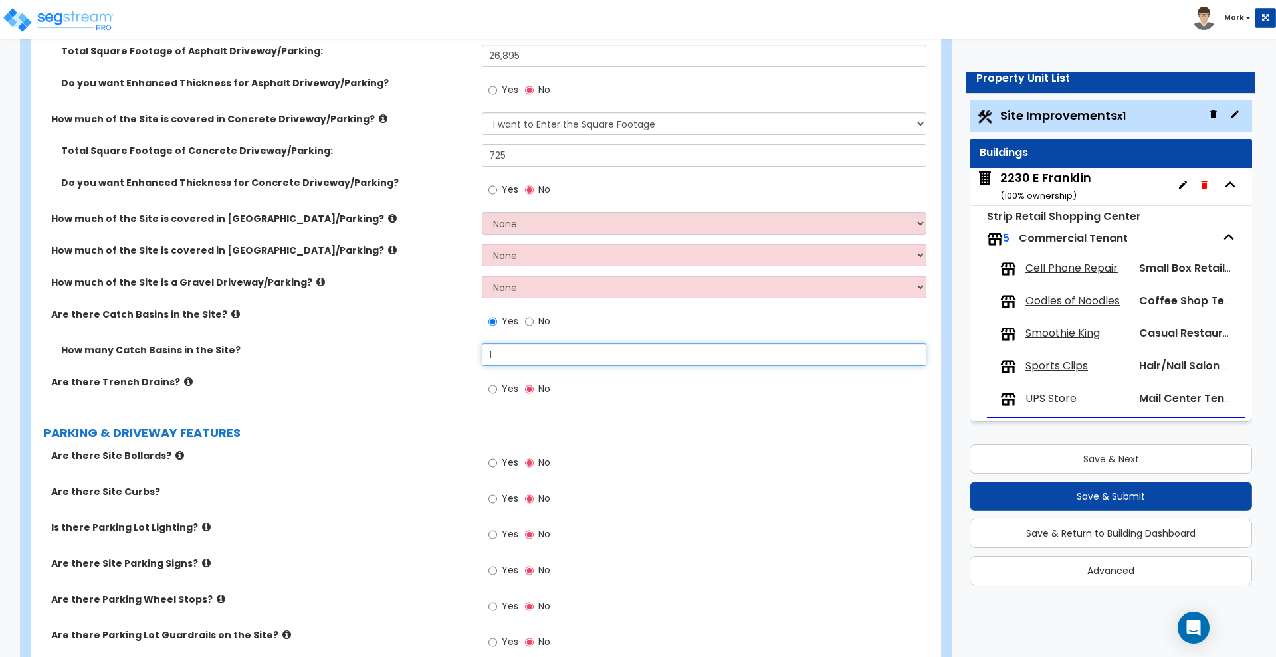
scroll to position [332, 0]
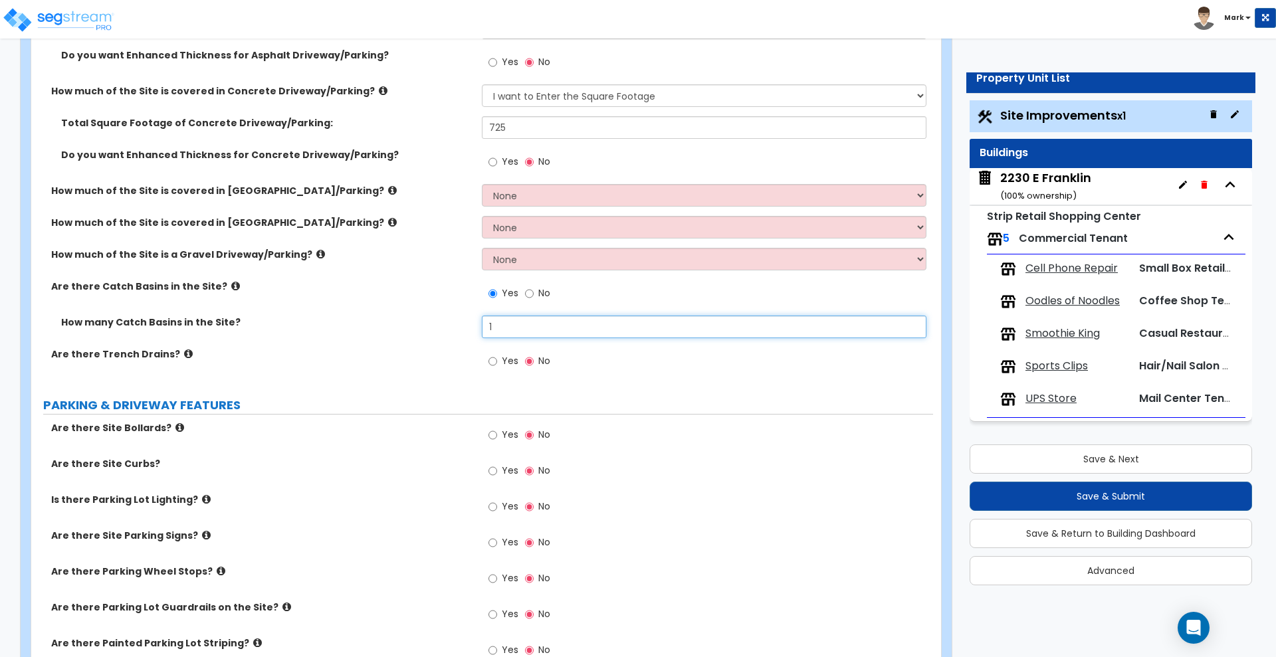
drag, startPoint x: 505, startPoint y: 331, endPoint x: 475, endPoint y: 331, distance: 29.9
click at [475, 331] on div "How many Catch Basins in the Site? 1" at bounding box center [482, 332] width 902 height 32
type input "7"
click at [490, 431] on input "Yes" at bounding box center [492, 435] width 9 height 15
radio input "true"
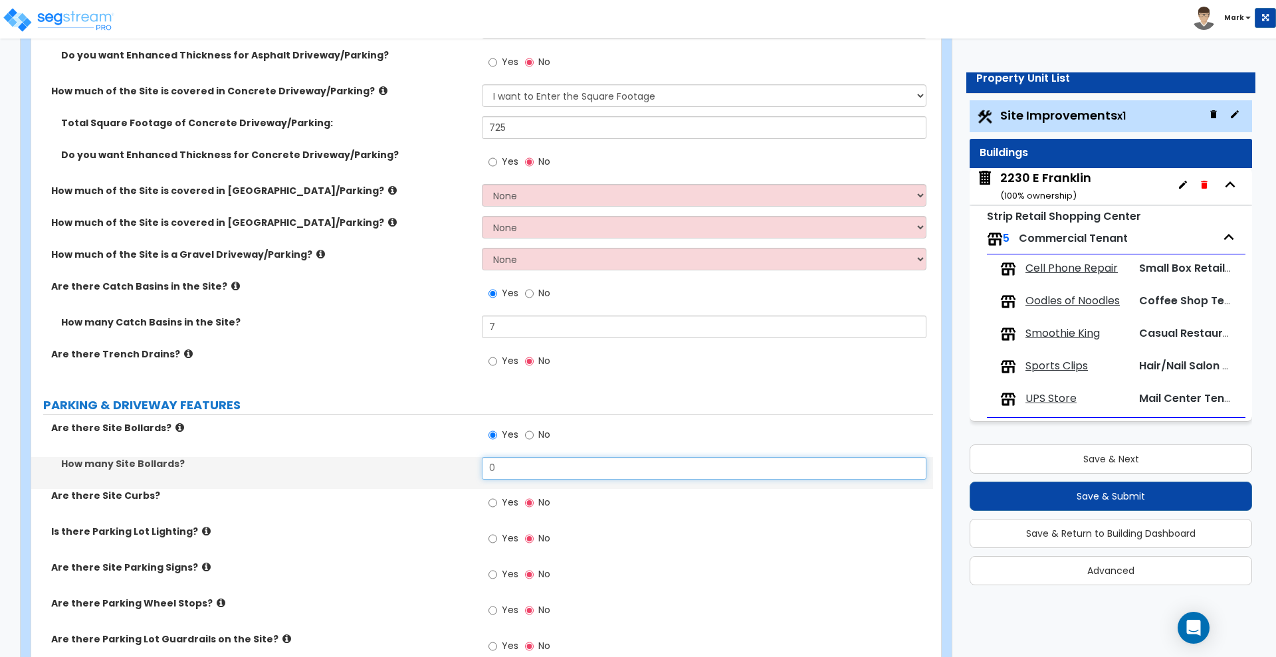
drag, startPoint x: 442, startPoint y: 468, endPoint x: 385, endPoint y: 459, distance: 57.9
click at [415, 470] on div "How many Site Bollards? 0" at bounding box center [482, 473] width 902 height 32
type input "3"
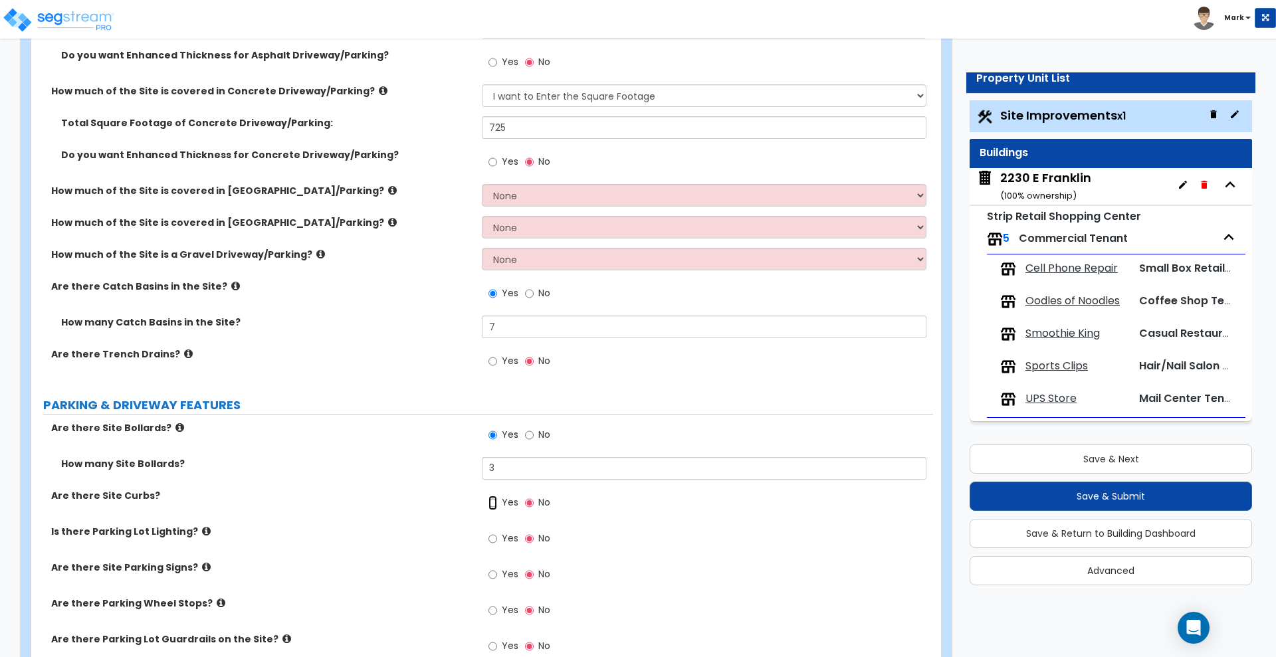
click at [496, 501] on input "Yes" at bounding box center [492, 503] width 9 height 15
radio input "true"
